Goal: Use online tool/utility: Utilize a website feature to perform a specific function

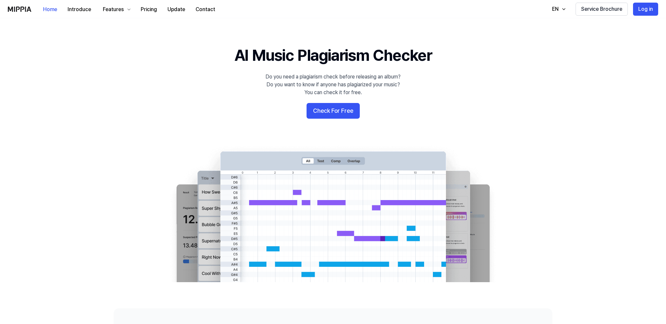
drag, startPoint x: 247, startPoint y: 126, endPoint x: 251, endPoint y: 125, distance: 3.9
click at [247, 126] on 배너 "AI Music Plagiarism Checker Do you need a plagiarism check before releasing an …" at bounding box center [333, 162] width 470 height 237
click at [324, 112] on button "Check For Free" at bounding box center [333, 111] width 53 height 16
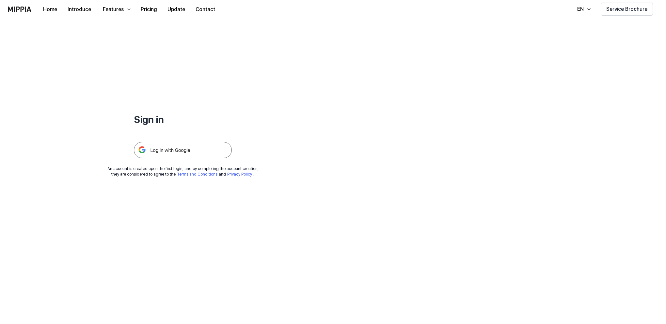
click at [161, 156] on img at bounding box center [183, 150] width 98 height 16
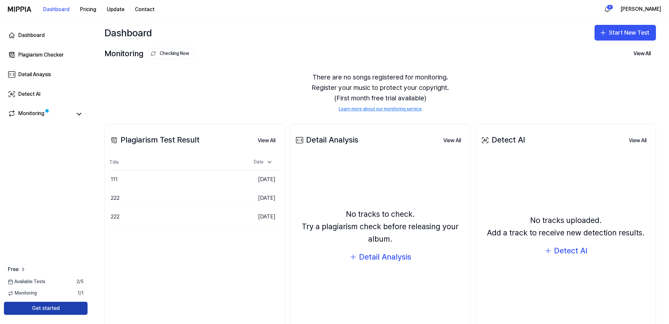
click at [72, 304] on button "Get started" at bounding box center [46, 308] width 84 height 13
click at [623, 29] on button "Start New Test" at bounding box center [625, 33] width 61 height 16
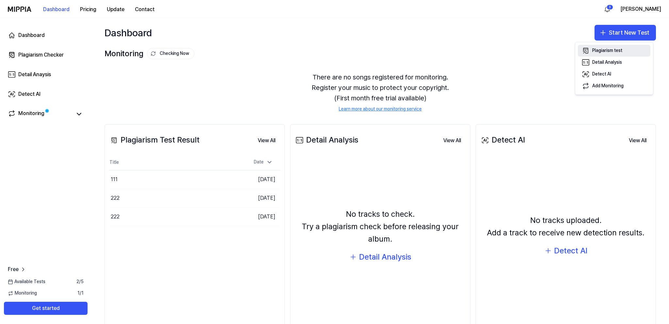
click at [617, 53] on div "Plagiarism test" at bounding box center [607, 50] width 30 height 7
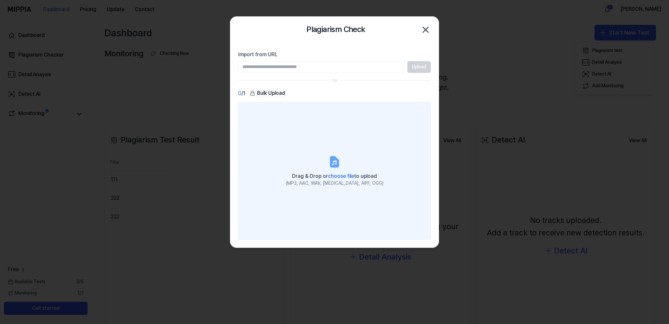
click at [327, 161] on label "Drag & Drop or choose file to upload (MP3, AAC, WAV, [MEDICAL_DATA], AIFF, OGG)" at bounding box center [334, 170] width 193 height 137
click at [0, 0] on input "Drag & Drop or choose file to upload (MP3, AAC, WAV, [MEDICAL_DATA], AIFF, OGG)" at bounding box center [0, 0] width 0 height 0
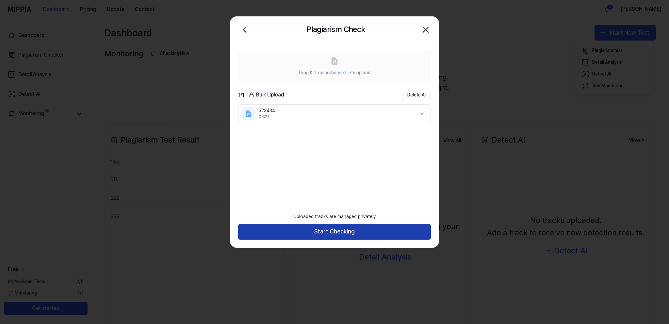
click at [389, 226] on button "Start Checking" at bounding box center [334, 232] width 193 height 16
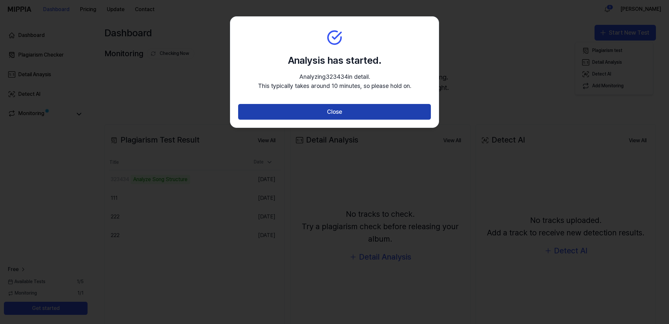
click at [301, 111] on button "Close" at bounding box center [334, 112] width 193 height 16
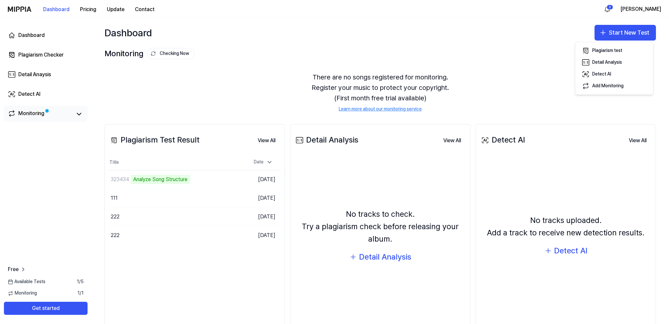
click at [27, 116] on div "Monitoring" at bounding box center [31, 113] width 26 height 9
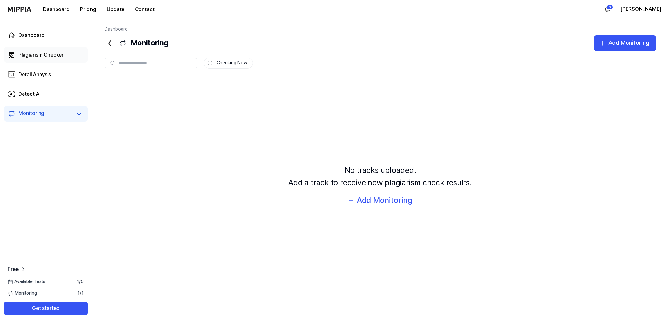
click at [34, 53] on div "Plagiarism Checker" at bounding box center [40, 55] width 45 height 8
